Goal: Task Accomplishment & Management: Manage account settings

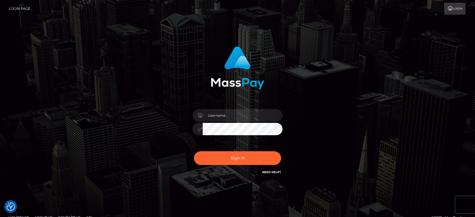
type input "Ivan.B2"
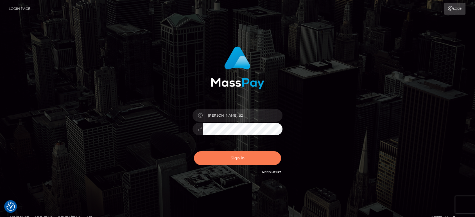
click at [225, 160] on button "Sign in" at bounding box center [237, 158] width 87 height 14
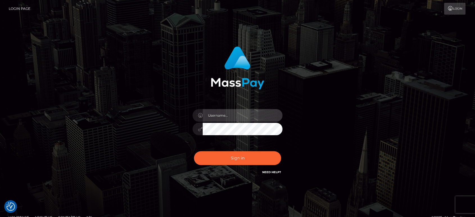
click at [224, 112] on input "text" at bounding box center [242, 115] width 80 height 13
drag, startPoint x: 216, startPoint y: 116, endPoint x: 220, endPoint y: 117, distance: 4.2
click at [220, 117] on input "[PERSON_NAME].SF" at bounding box center [242, 115] width 80 height 13
type input "[PERSON_NAME].B2"
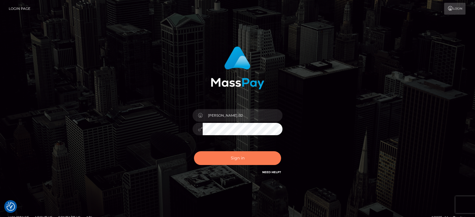
click at [228, 155] on button "Sign in" at bounding box center [237, 158] width 87 height 14
